Goal: Go to known website: Access a specific website the user already knows

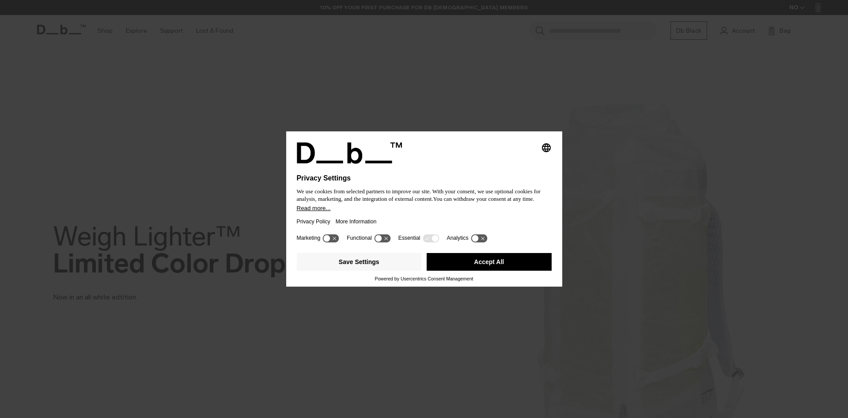
drag, startPoint x: 478, startPoint y: 259, endPoint x: 474, endPoint y: 255, distance: 5.7
click at [478, 259] on button "Accept All" at bounding box center [489, 262] width 125 height 18
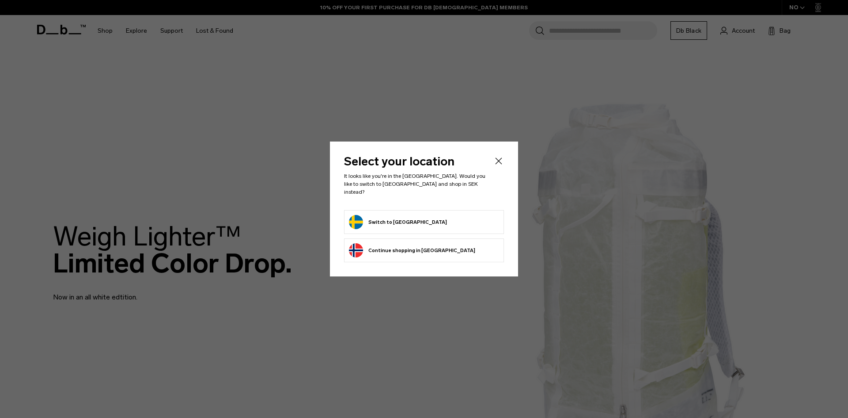
click at [408, 224] on button "Switch to Sweden" at bounding box center [398, 222] width 98 height 14
